Goal: Task Accomplishment & Management: Manage account settings

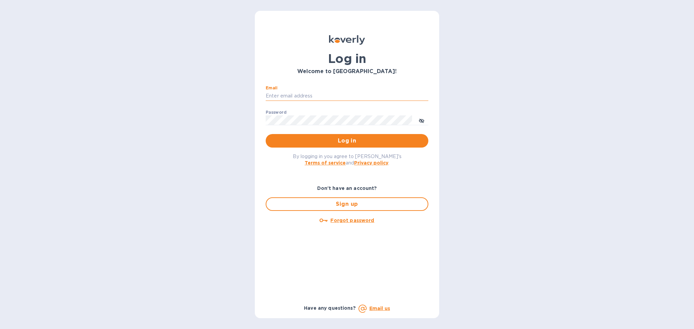
click at [285, 95] on input "Email" at bounding box center [347, 96] width 163 height 10
click at [323, 98] on input "Email" at bounding box center [347, 96] width 163 height 10
type input "[PERSON_NAME][EMAIL_ADDRESS][DOMAIN_NAME]"
click at [367, 136] on button "Log in" at bounding box center [347, 141] width 163 height 14
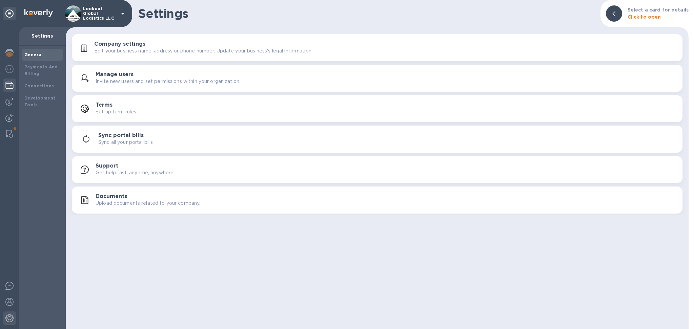
click at [4, 83] on div at bounding box center [10, 86] width 14 height 15
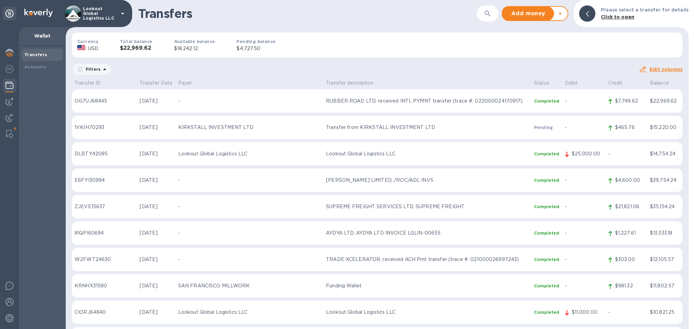
click at [568, 13] on div at bounding box center [564, 13] width 8 height 8
click at [564, 17] on icon at bounding box center [560, 13] width 8 height 8
click at [533, 45] on b "Withdraw money" at bounding box center [535, 44] width 44 height 5
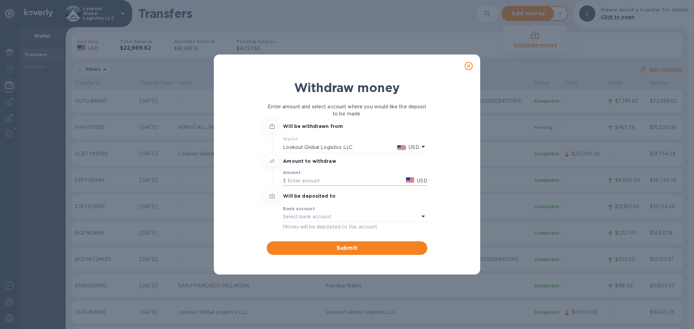
click at [308, 178] on input "text" at bounding box center [343, 181] width 120 height 10
type input "10,000"
click at [330, 207] on div "Bank account" at bounding box center [355, 208] width 144 height 7
click at [413, 216] on div "Select bank account" at bounding box center [351, 217] width 136 height 9
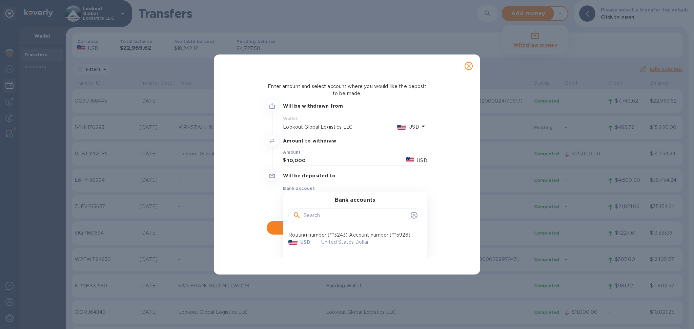
scroll to position [29, 0]
click at [334, 233] on div "United States Dollar" at bounding box center [369, 240] width 106 height 18
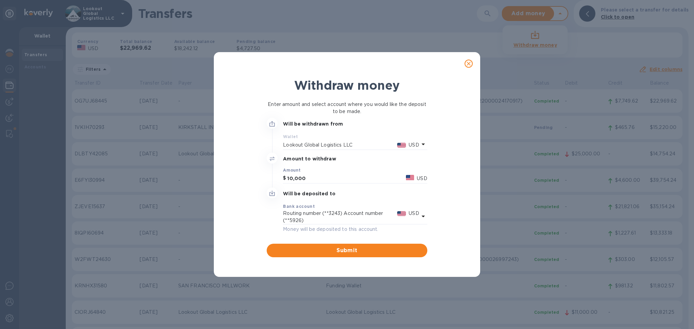
scroll to position [0, 0]
click at [362, 247] on span "Submit" at bounding box center [346, 251] width 149 height 8
